Goal: Task Accomplishment & Management: Manage account settings

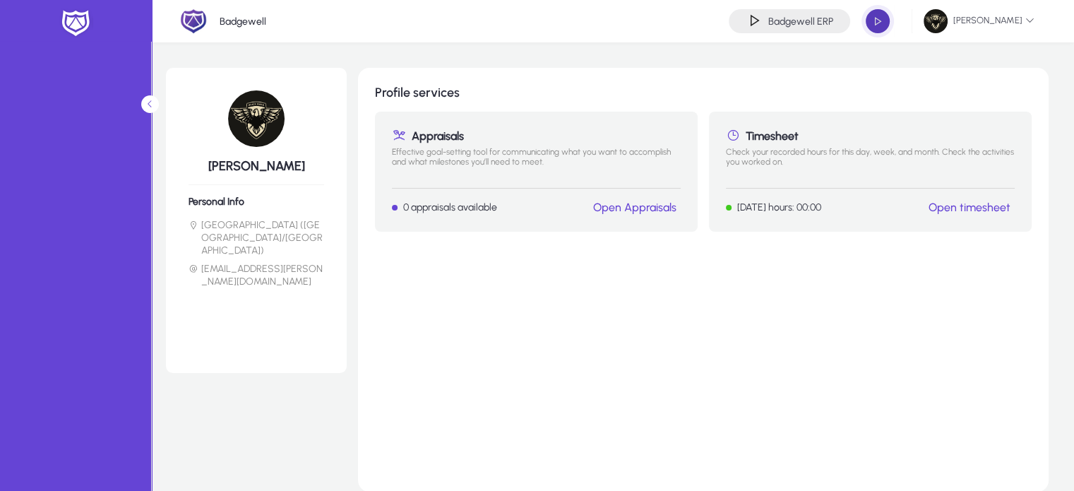
click at [877, 25] on span "button" at bounding box center [877, 21] width 28 height 28
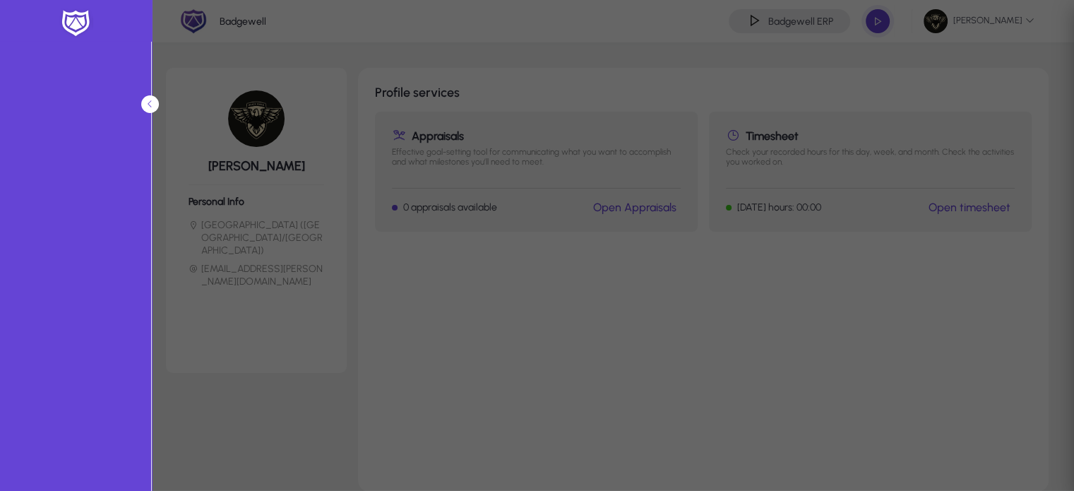
type input "*****"
type input "**********"
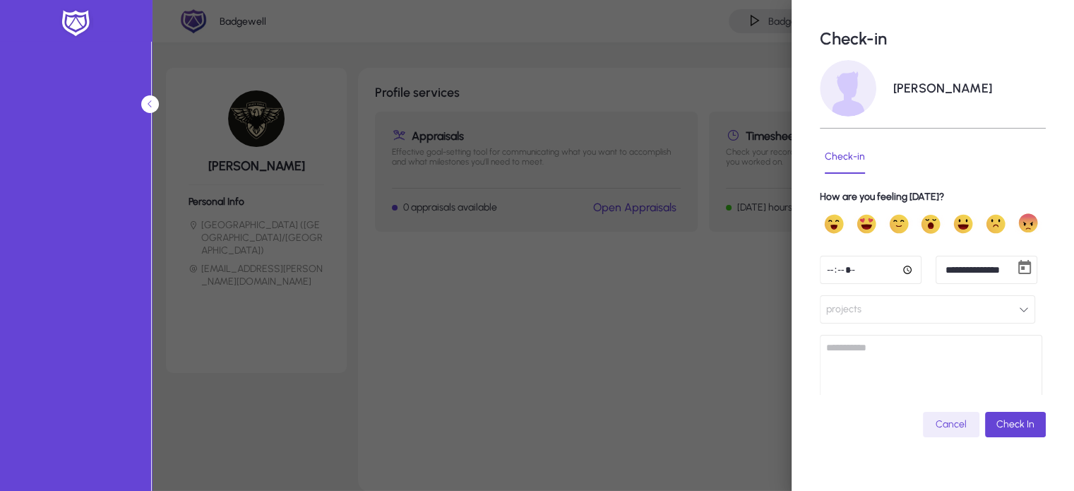
click at [832, 263] on input "*****" at bounding box center [871, 270] width 102 height 28
click at [926, 304] on button "projects" at bounding box center [927, 309] width 215 height 28
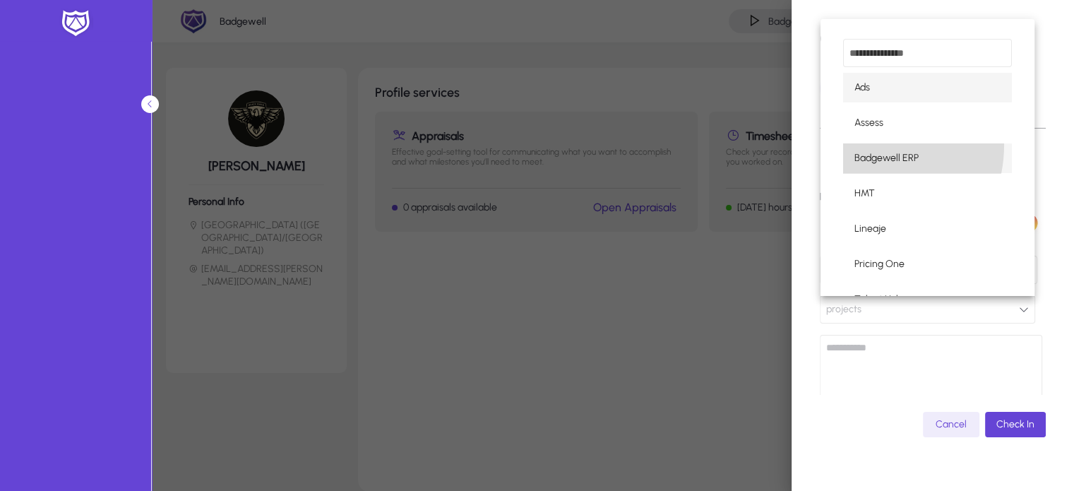
click at [862, 145] on mat-option "Badgewell ERP" at bounding box center [927, 158] width 169 height 30
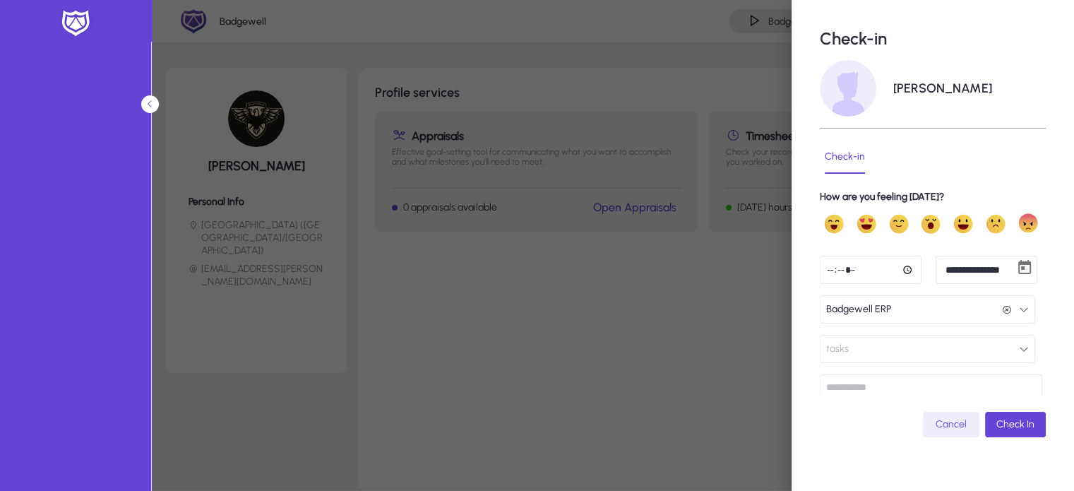
click at [846, 272] on input "*****" at bounding box center [871, 270] width 102 height 28
type input "*****"
click at [985, 423] on span "submit" at bounding box center [1015, 424] width 61 height 34
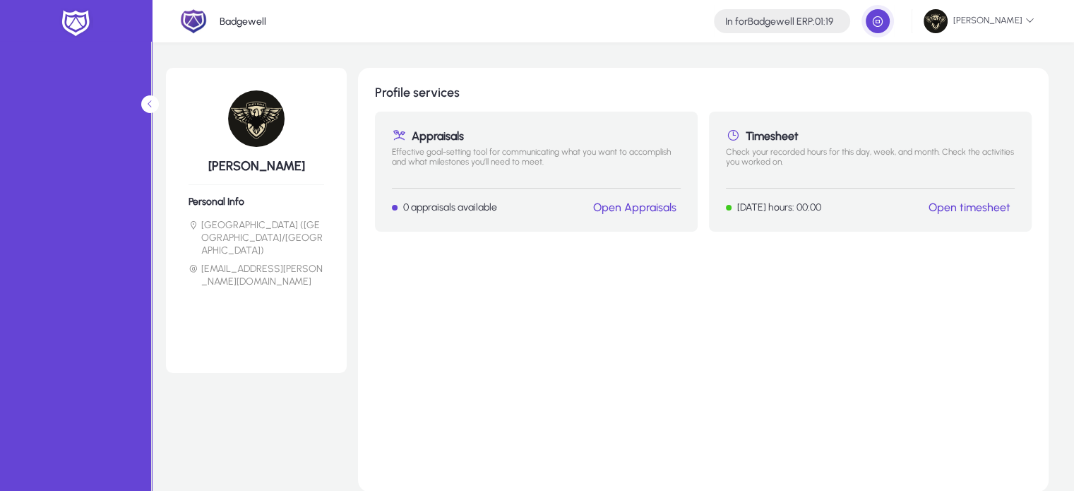
click at [978, 0] on div "**********" at bounding box center [613, 21] width 922 height 42
click at [979, 20] on span "[PERSON_NAME]" at bounding box center [978, 21] width 111 height 24
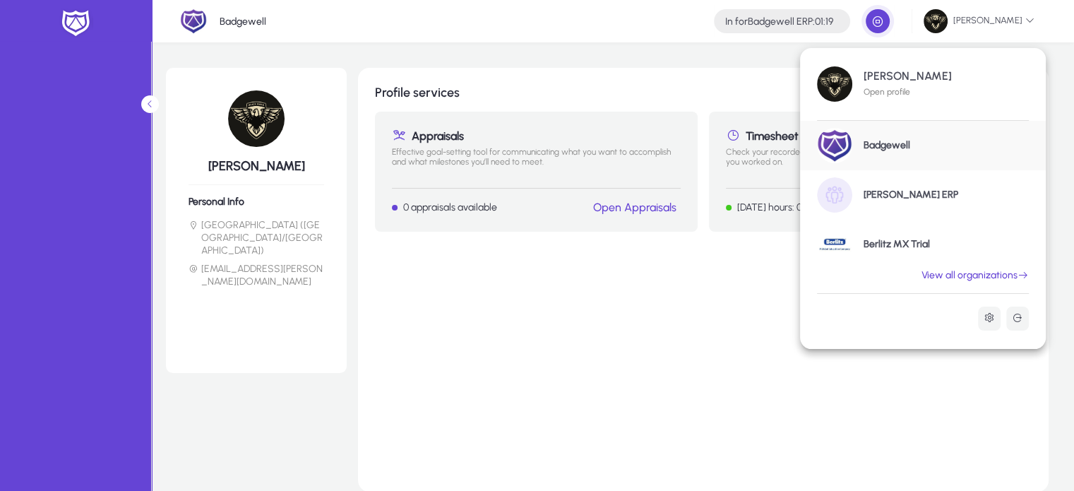
click at [899, 202] on link "GENNIE ERP" at bounding box center [923, 194] width 246 height 49
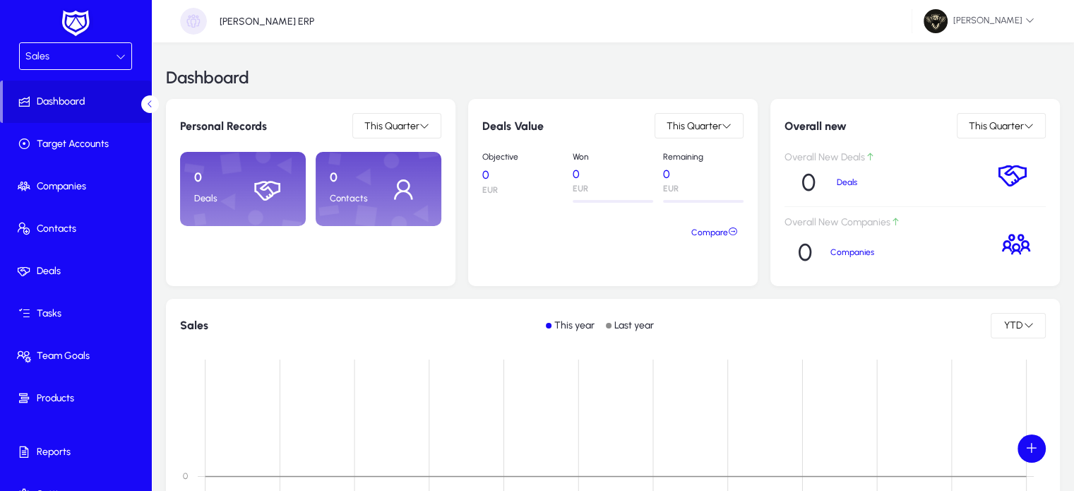
click at [80, 61] on div "Sales" at bounding box center [70, 56] width 90 height 18
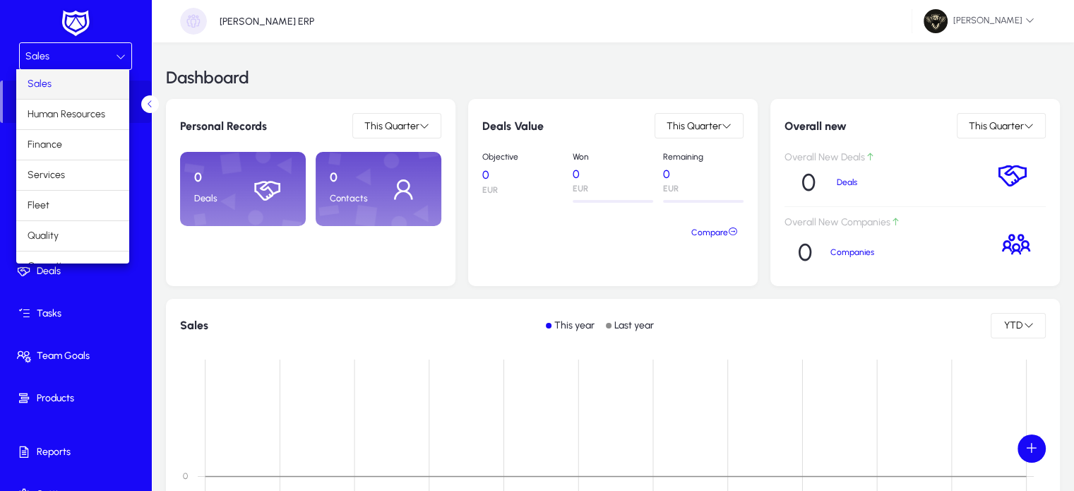
click at [255, 407] on div at bounding box center [537, 245] width 1074 height 491
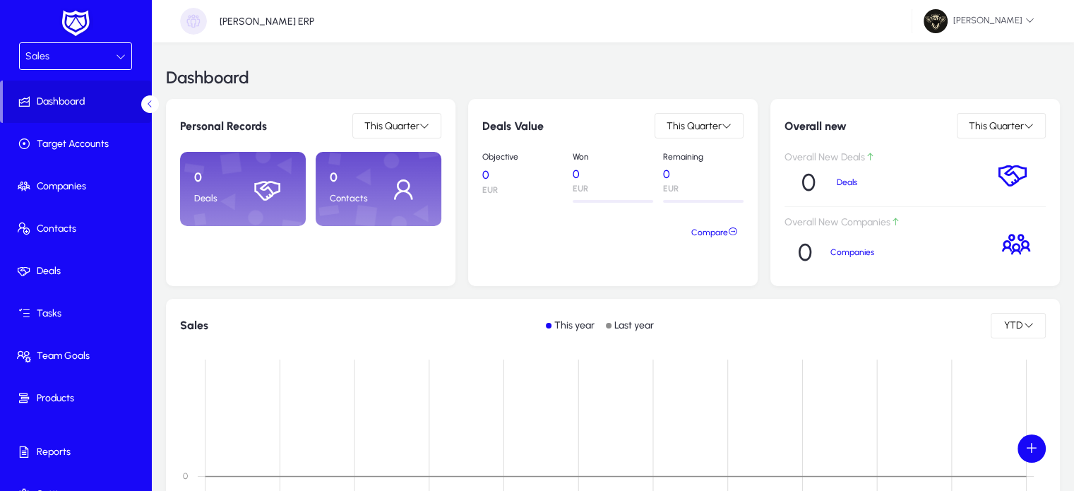
click at [73, 59] on div "Sales" at bounding box center [70, 56] width 90 height 18
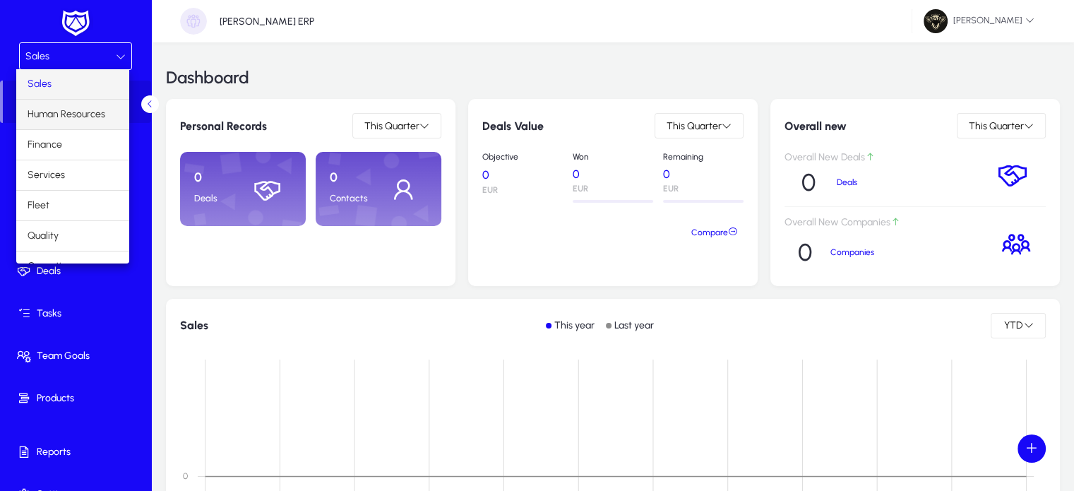
scroll to position [47, 0]
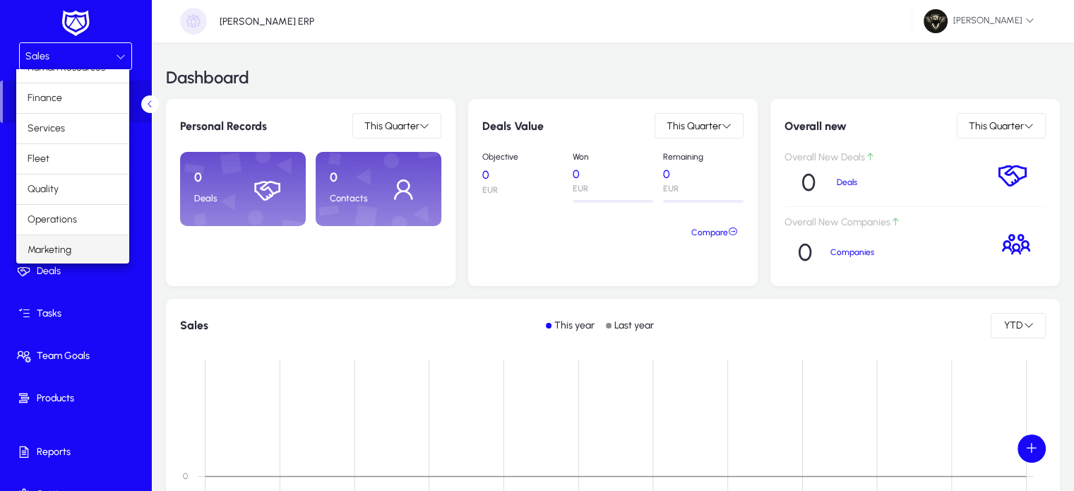
click at [66, 244] on span "Marketing" at bounding box center [50, 249] width 44 height 17
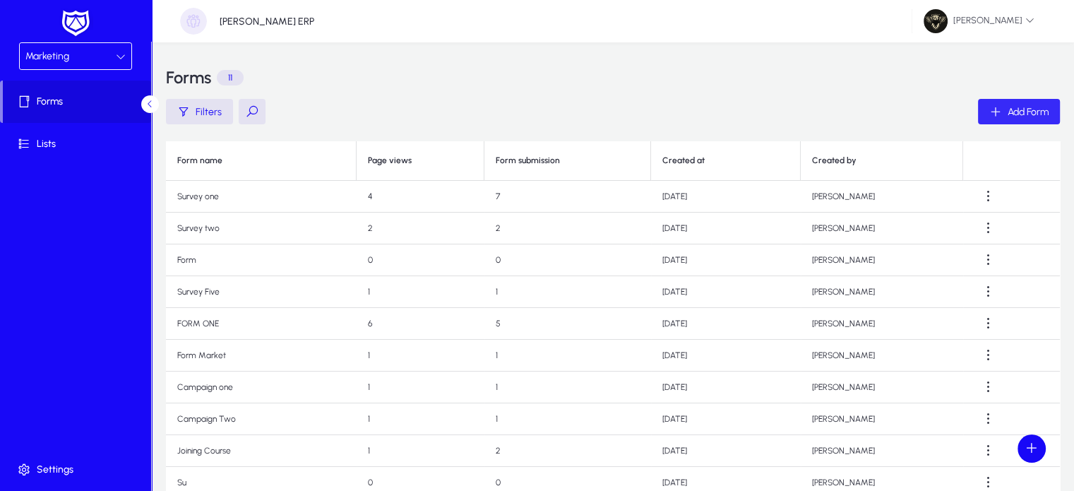
click at [1033, 114] on span "Add Form" at bounding box center [1027, 112] width 41 height 12
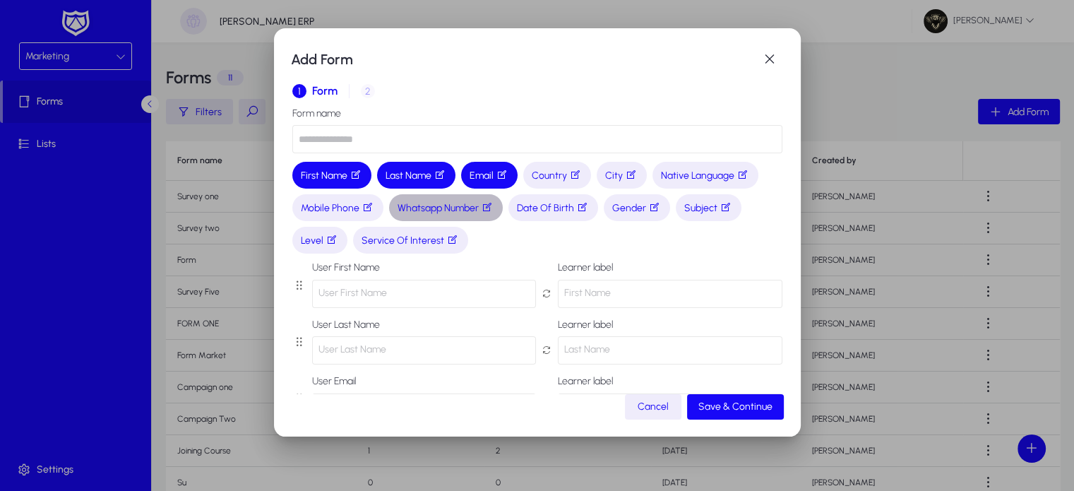
click at [490, 210] on icon "button" at bounding box center [486, 206] width 11 height 11
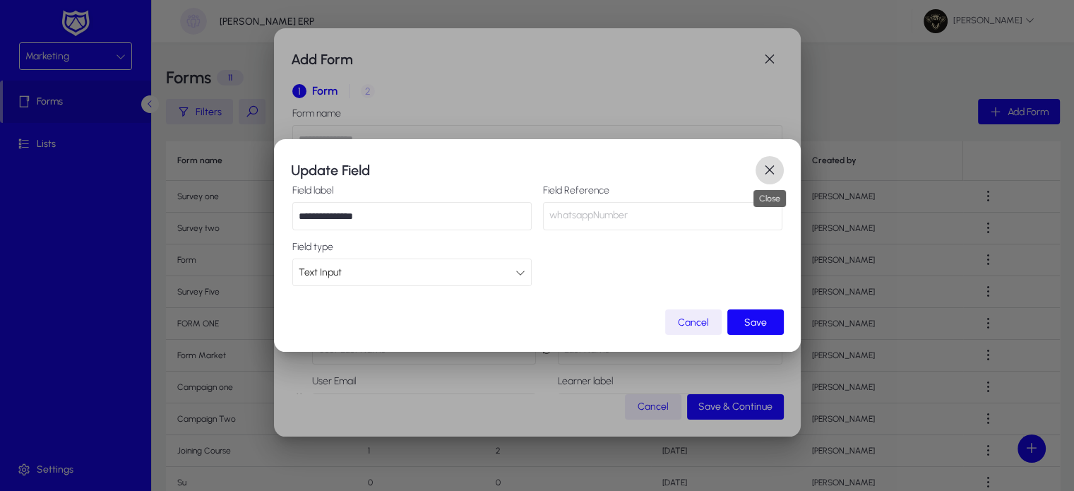
click at [772, 169] on span "button" at bounding box center [769, 170] width 28 height 28
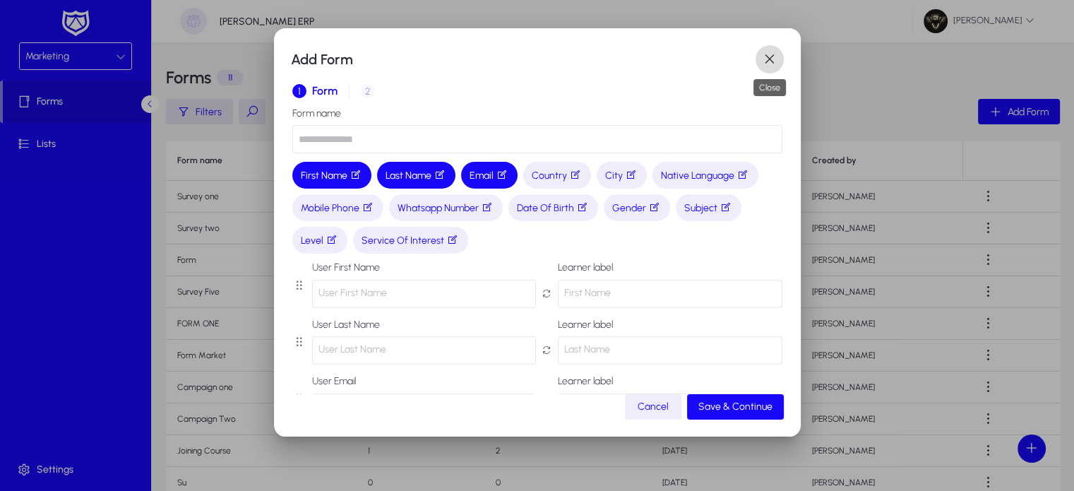
click at [760, 56] on span "button" at bounding box center [769, 59] width 28 height 28
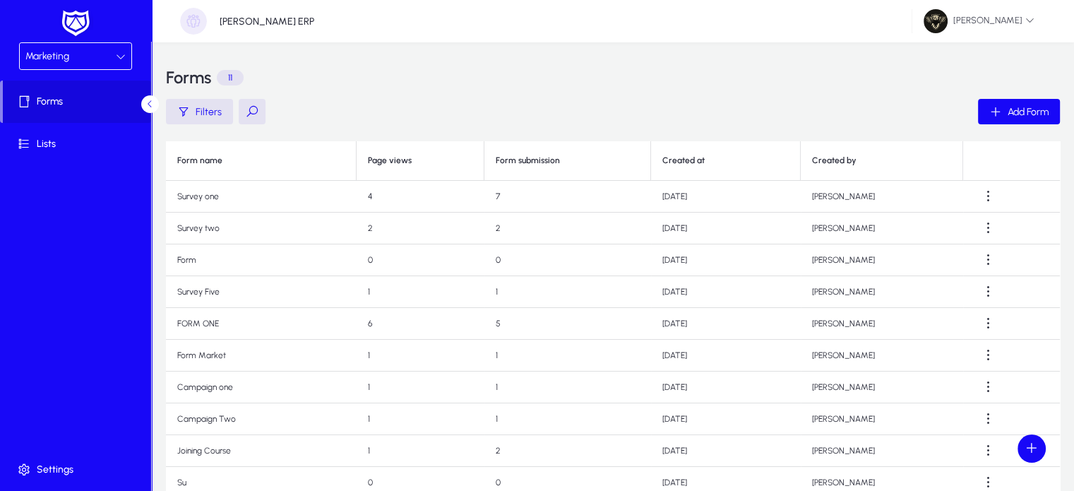
click at [79, 64] on div "Marketing" at bounding box center [70, 56] width 90 height 18
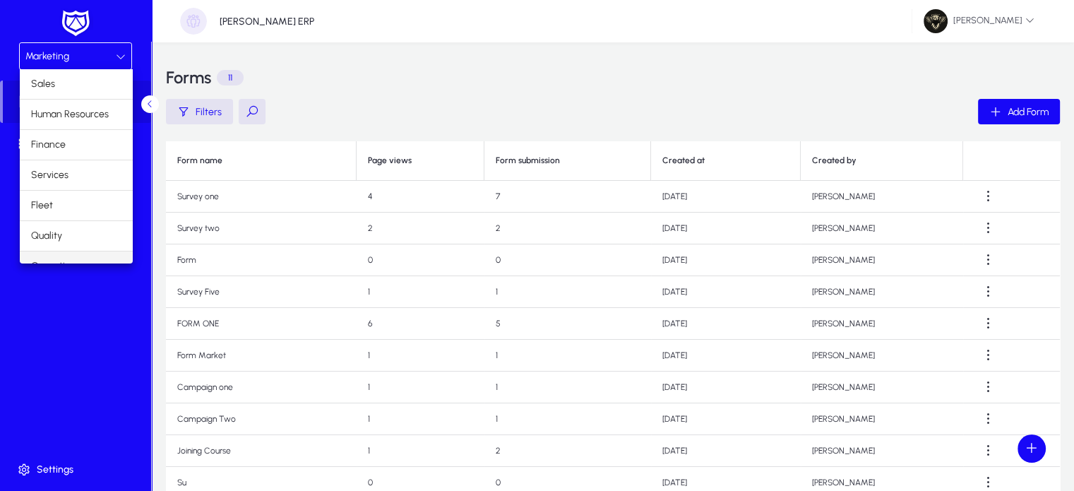
scroll to position [47, 0]
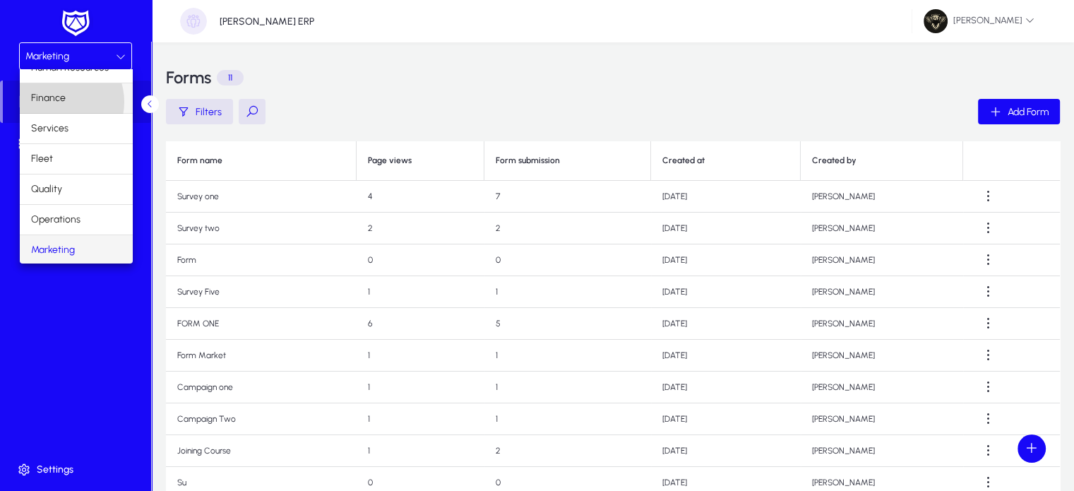
click at [55, 101] on span "Finance" at bounding box center [48, 98] width 35 height 17
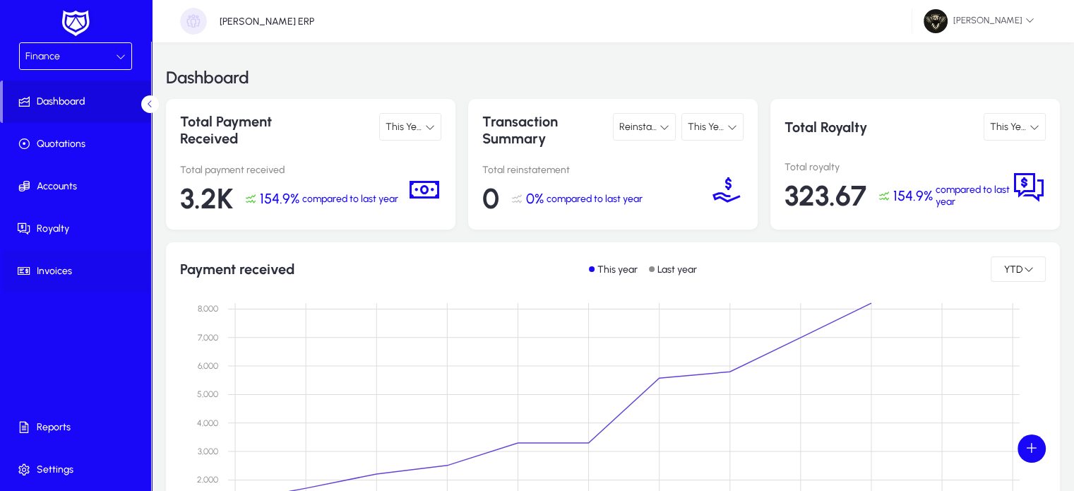
click at [76, 272] on span "Invoices" at bounding box center [78, 271] width 151 height 14
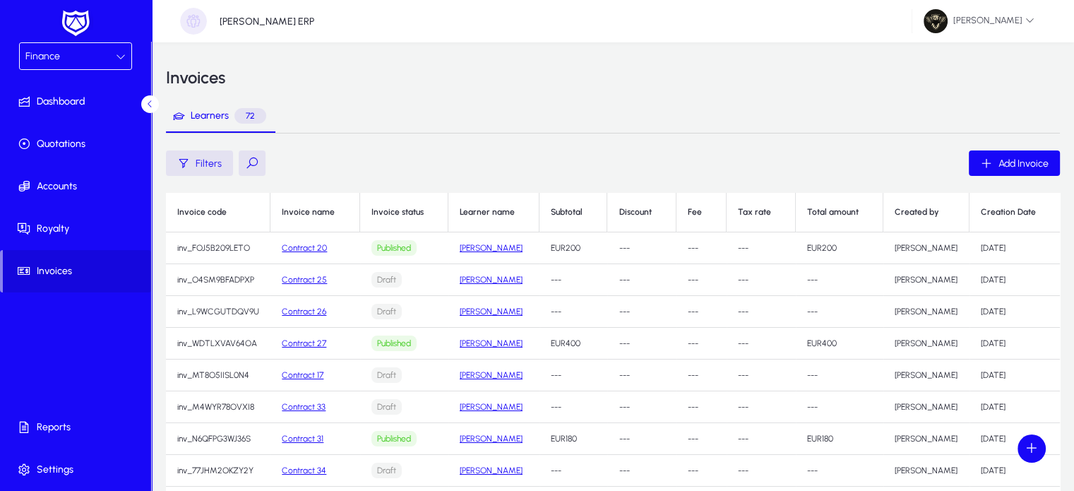
click at [300, 281] on link "Contract 25" at bounding box center [304, 280] width 45 height 10
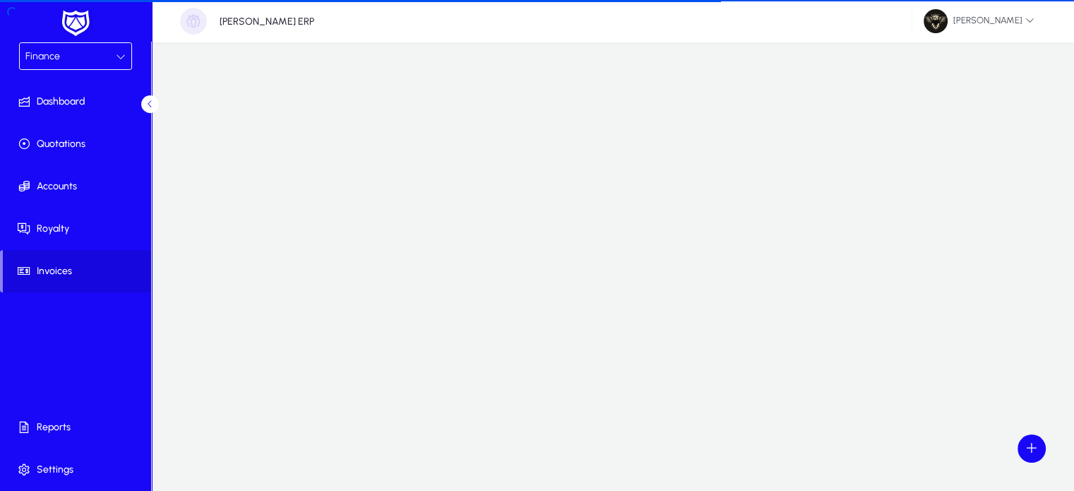
click at [300, 281] on div at bounding box center [613, 268] width 894 height 28
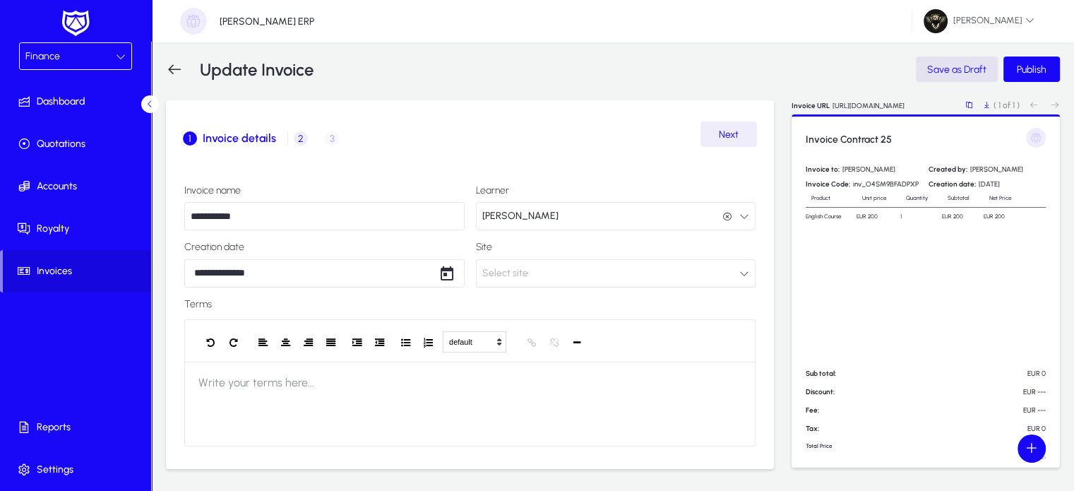
click at [534, 282] on button "Select site" at bounding box center [616, 273] width 280 height 28
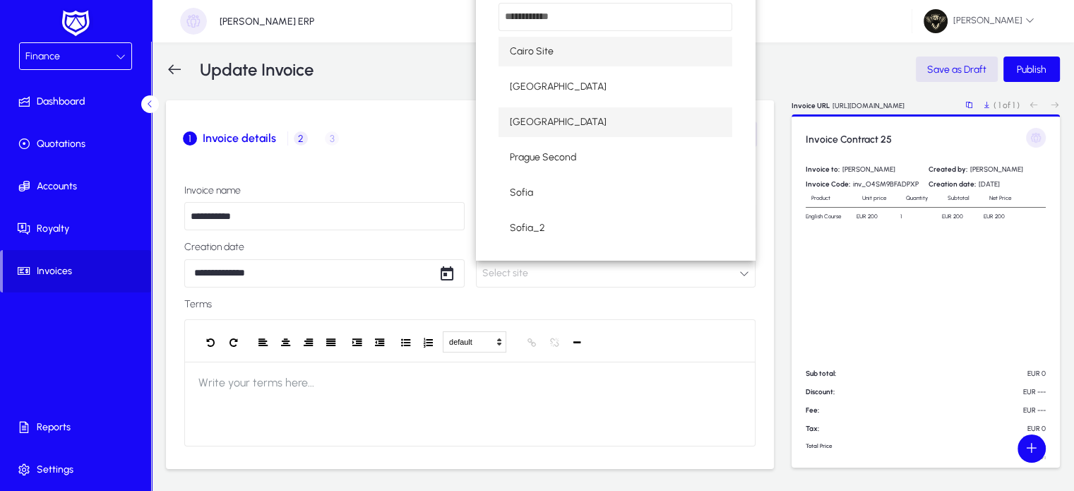
drag, startPoint x: 532, startPoint y: 140, endPoint x: 531, endPoint y: 120, distance: 20.5
click at [531, 120] on div "Cairo Site Germany Prague Prague Second Sofia Sofia_2" at bounding box center [615, 121] width 279 height 277
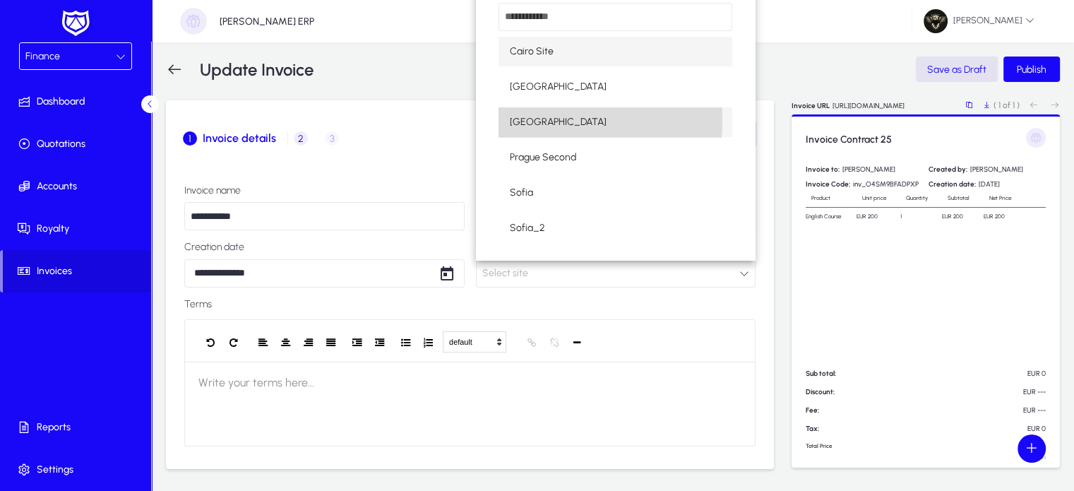
click at [531, 120] on span "Prague" at bounding box center [558, 122] width 97 height 17
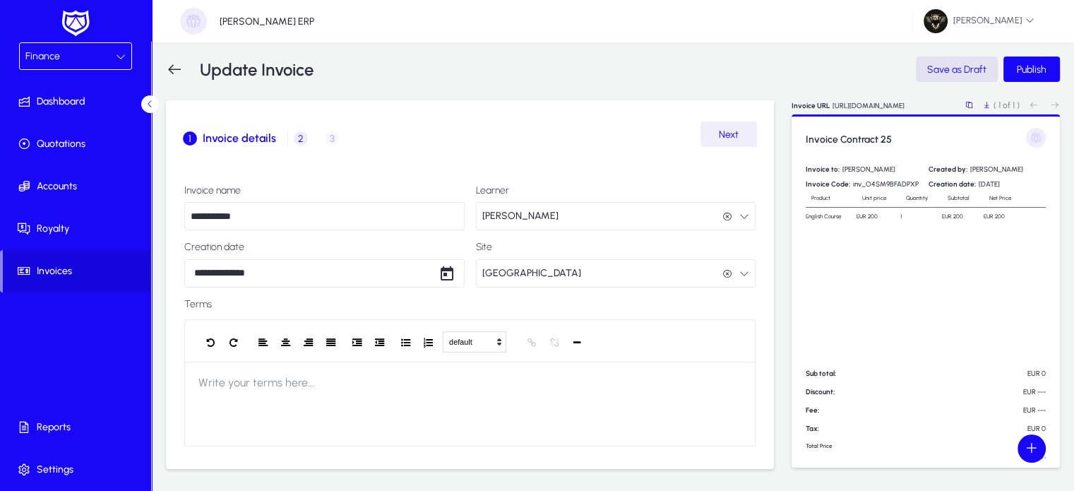
click at [733, 135] on span "Next" at bounding box center [729, 134] width 20 height 12
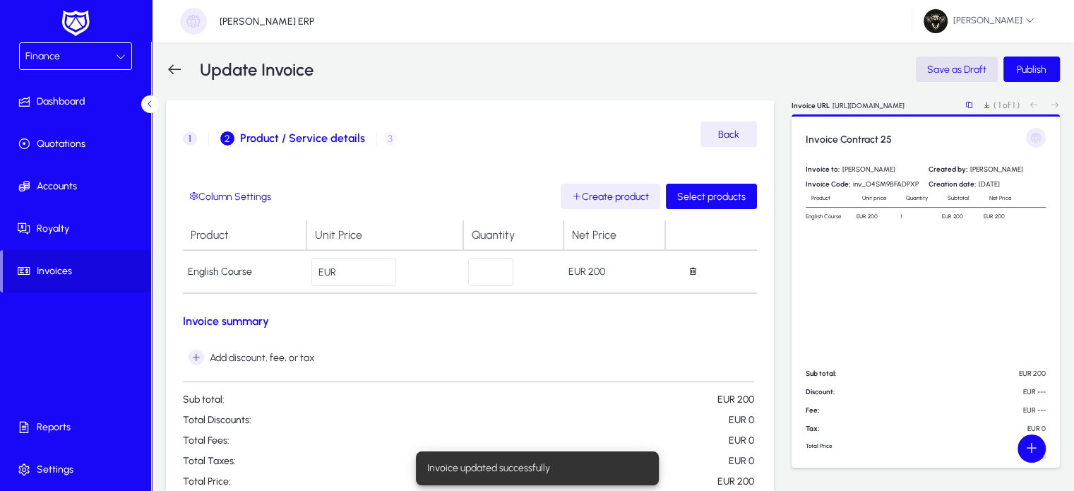
scroll to position [98, 0]
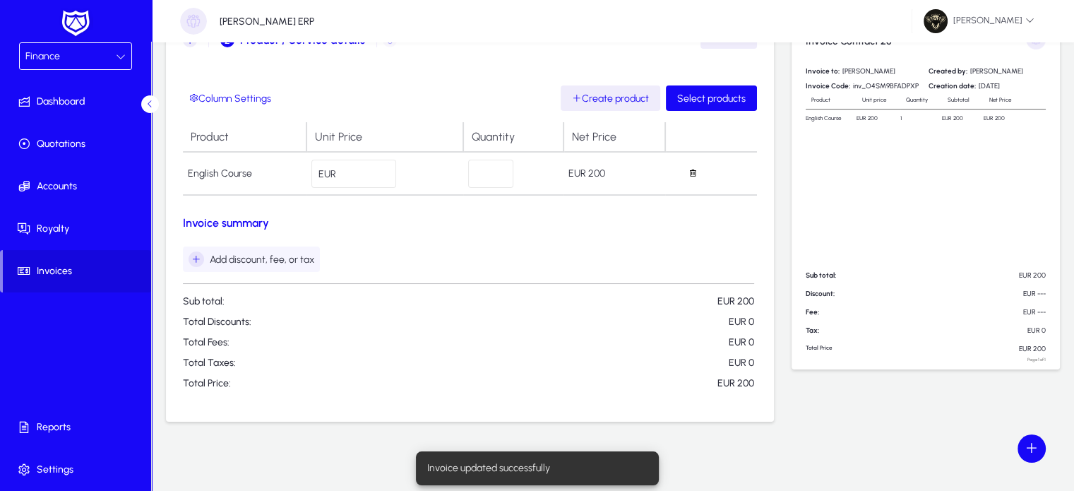
click at [198, 258] on icon "button" at bounding box center [196, 259] width 16 height 16
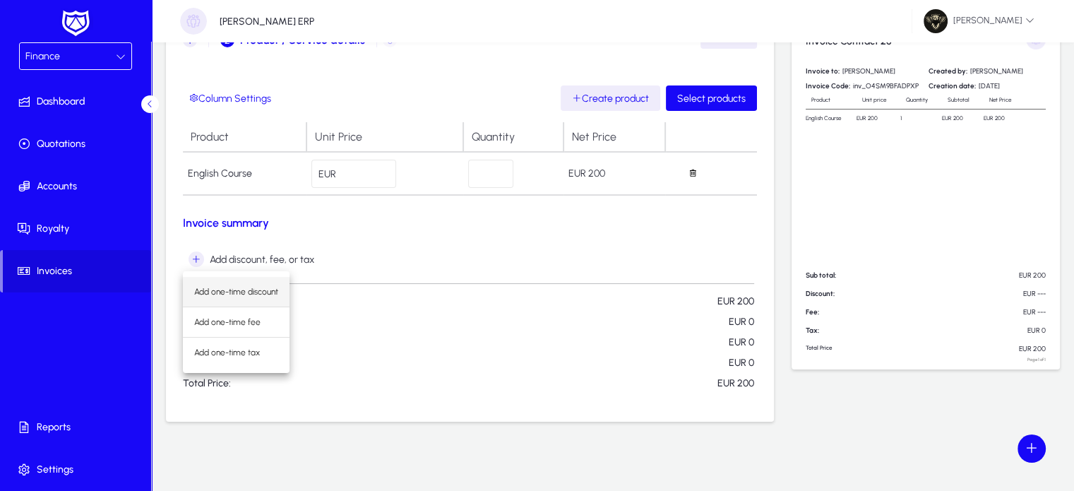
click at [261, 290] on span "Add one-time discount" at bounding box center [236, 291] width 84 height 13
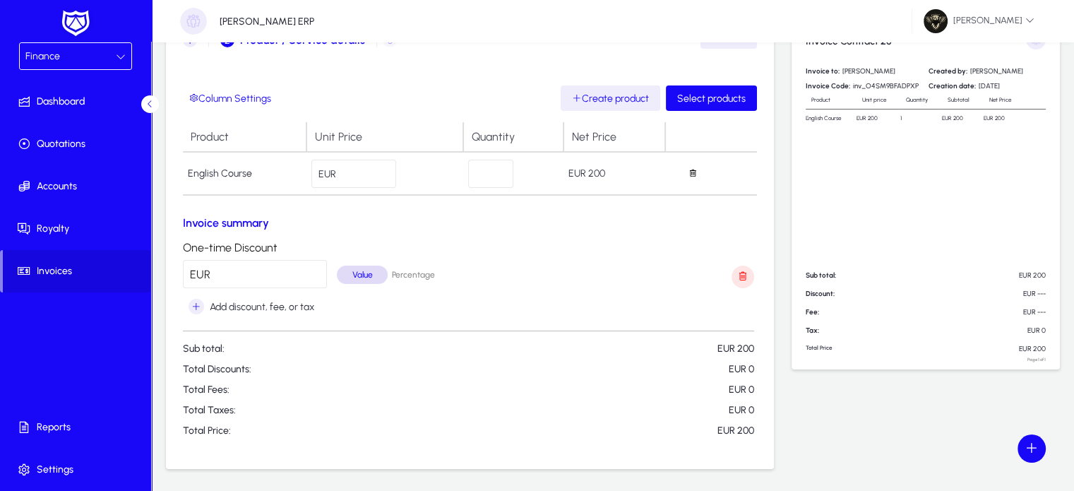
click at [268, 277] on input "*" at bounding box center [255, 274] width 144 height 28
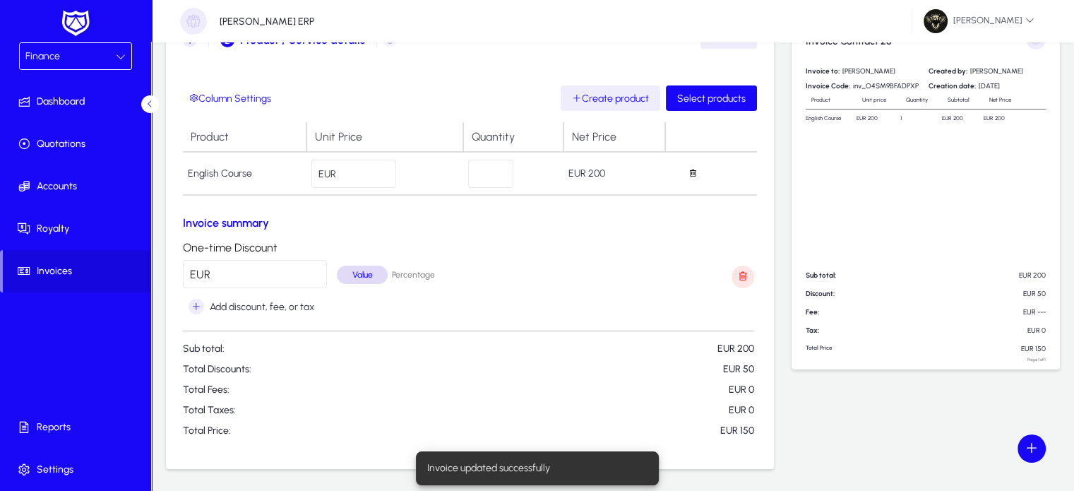
type input "**"
click at [602, 265] on div "One-time Discount EUR ** Value Percentage" at bounding box center [468, 264] width 571 height 47
click at [193, 299] on icon "button" at bounding box center [196, 307] width 16 height 16
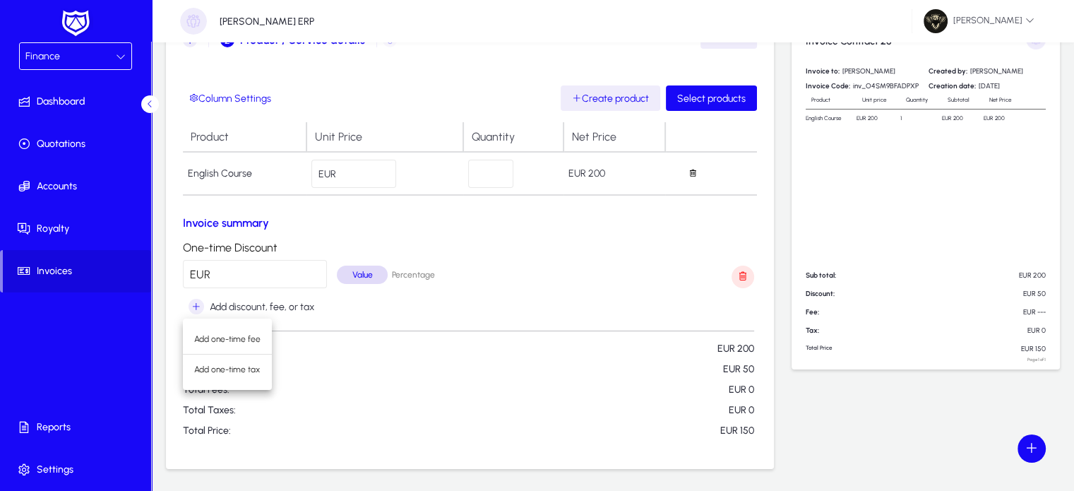
click at [424, 269] on div at bounding box center [537, 245] width 1074 height 491
click at [424, 269] on div "Percentage" at bounding box center [413, 274] width 51 height 18
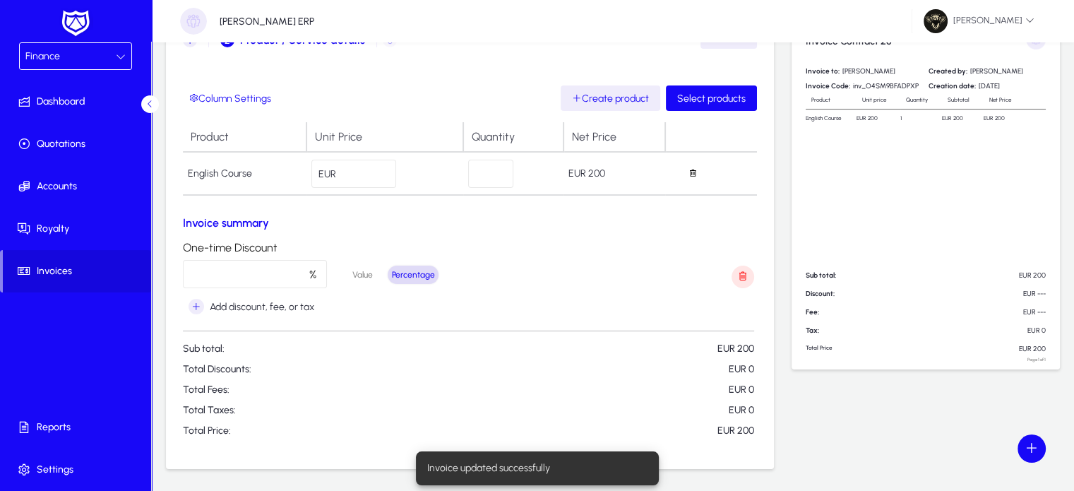
click at [261, 275] on input "*" at bounding box center [255, 274] width 144 height 28
type input "**"
click at [647, 235] on form "Column Settings Create product Select products Product Unit Price Quantity Net …" at bounding box center [470, 260] width 574 height 351
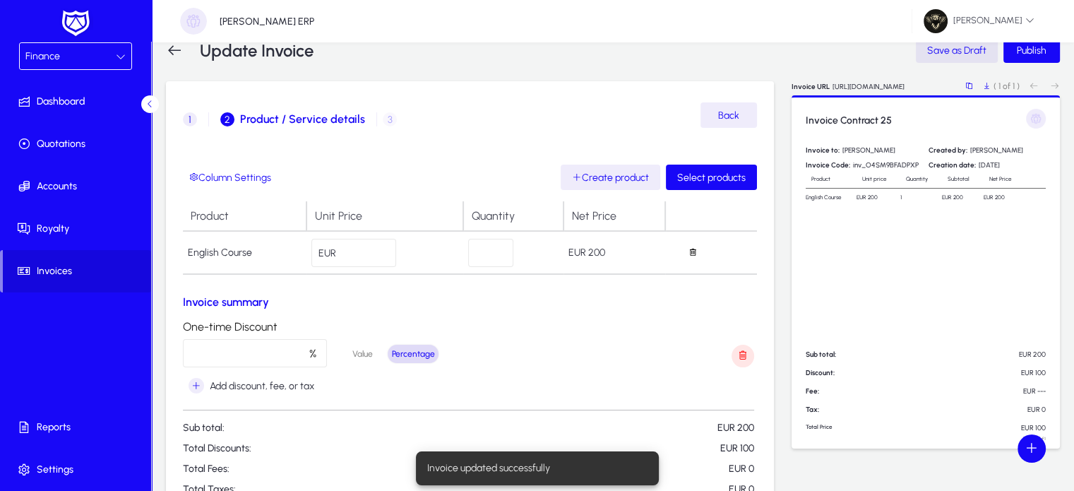
scroll to position [1, 0]
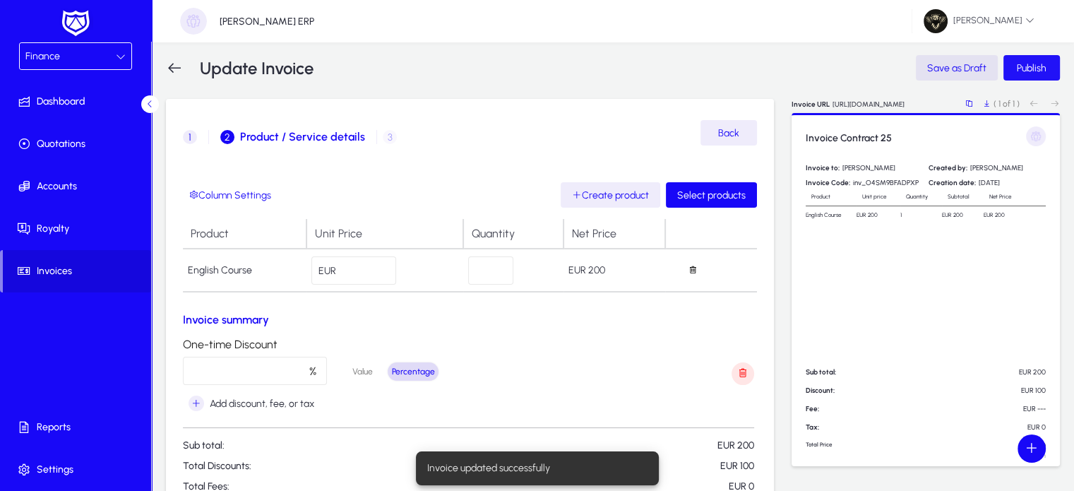
click at [1037, 64] on span "Publish" at bounding box center [1032, 68] width 30 height 12
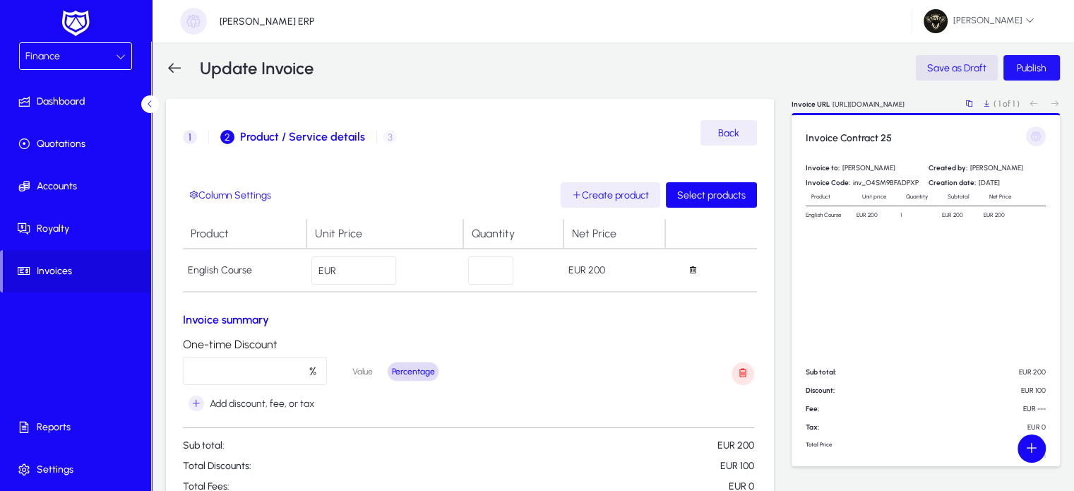
click at [1020, 70] on span "Publish" at bounding box center [1032, 68] width 30 height 12
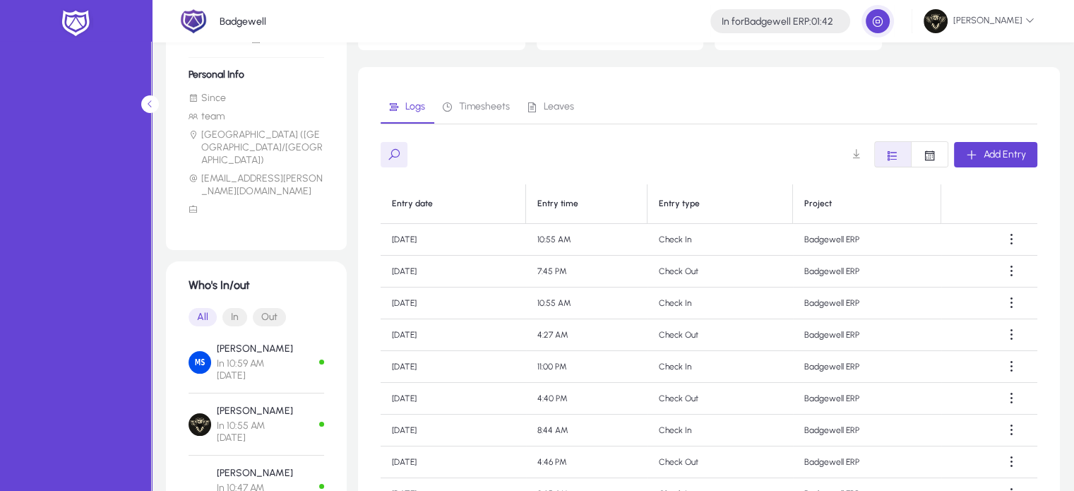
scroll to position [160, 0]
